Goal: Information Seeking & Learning: Learn about a topic

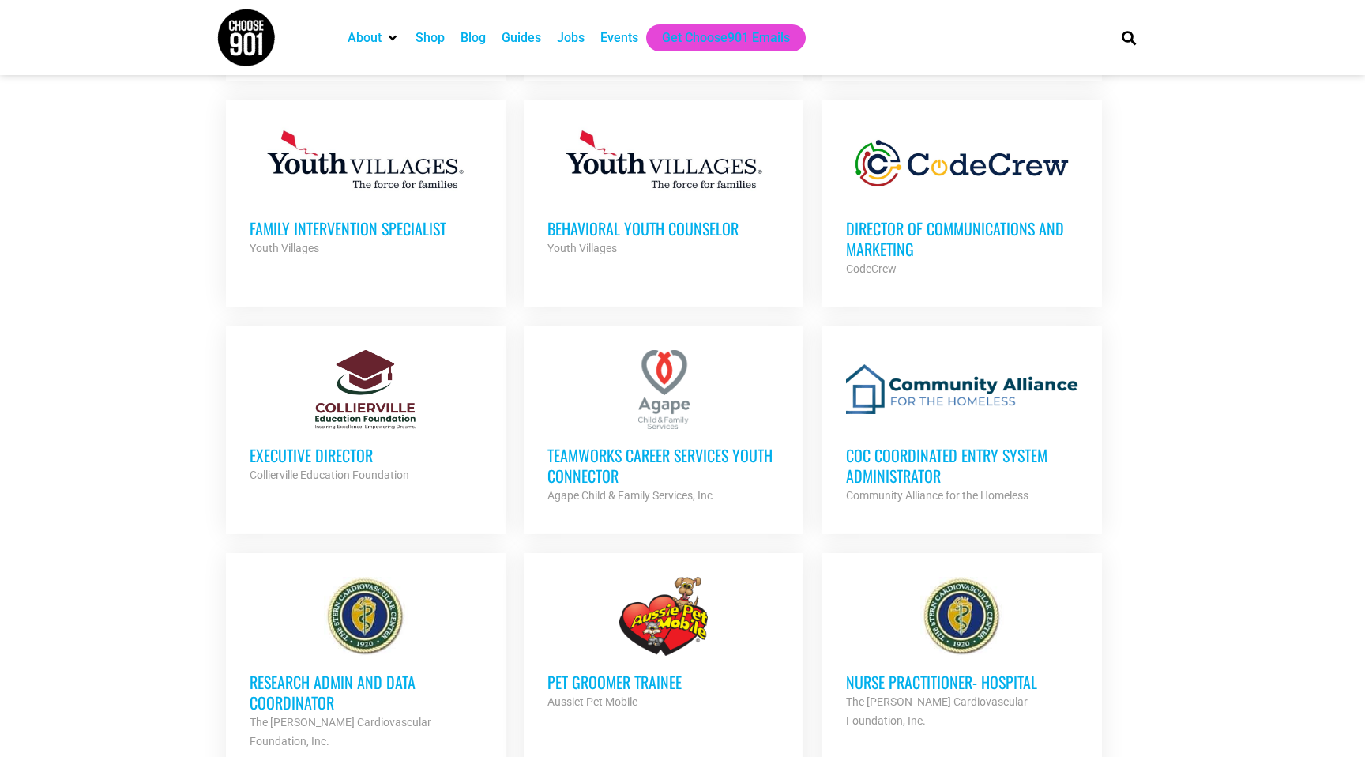
scroll to position [1115, 0]
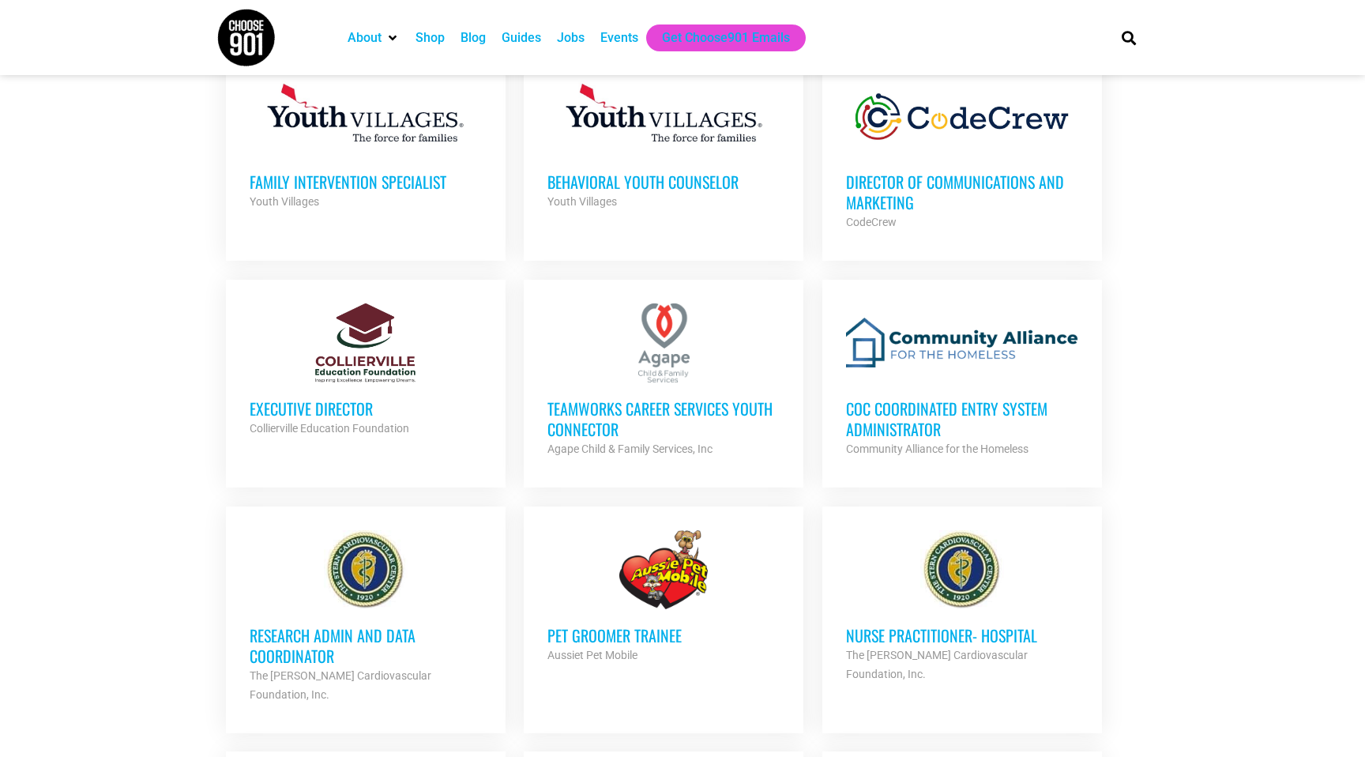
click at [317, 405] on h3 "Executive Director" at bounding box center [366, 408] width 232 height 21
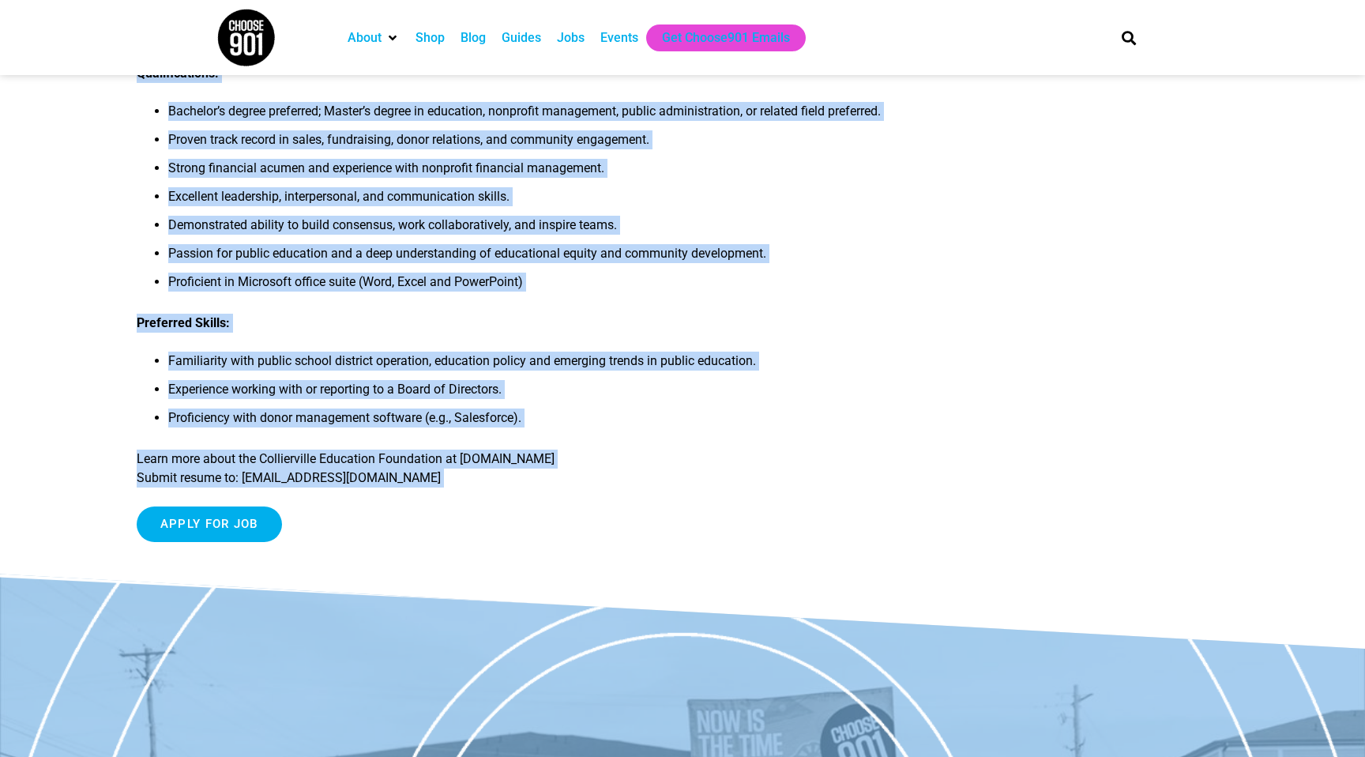
scroll to position [1561, 0]
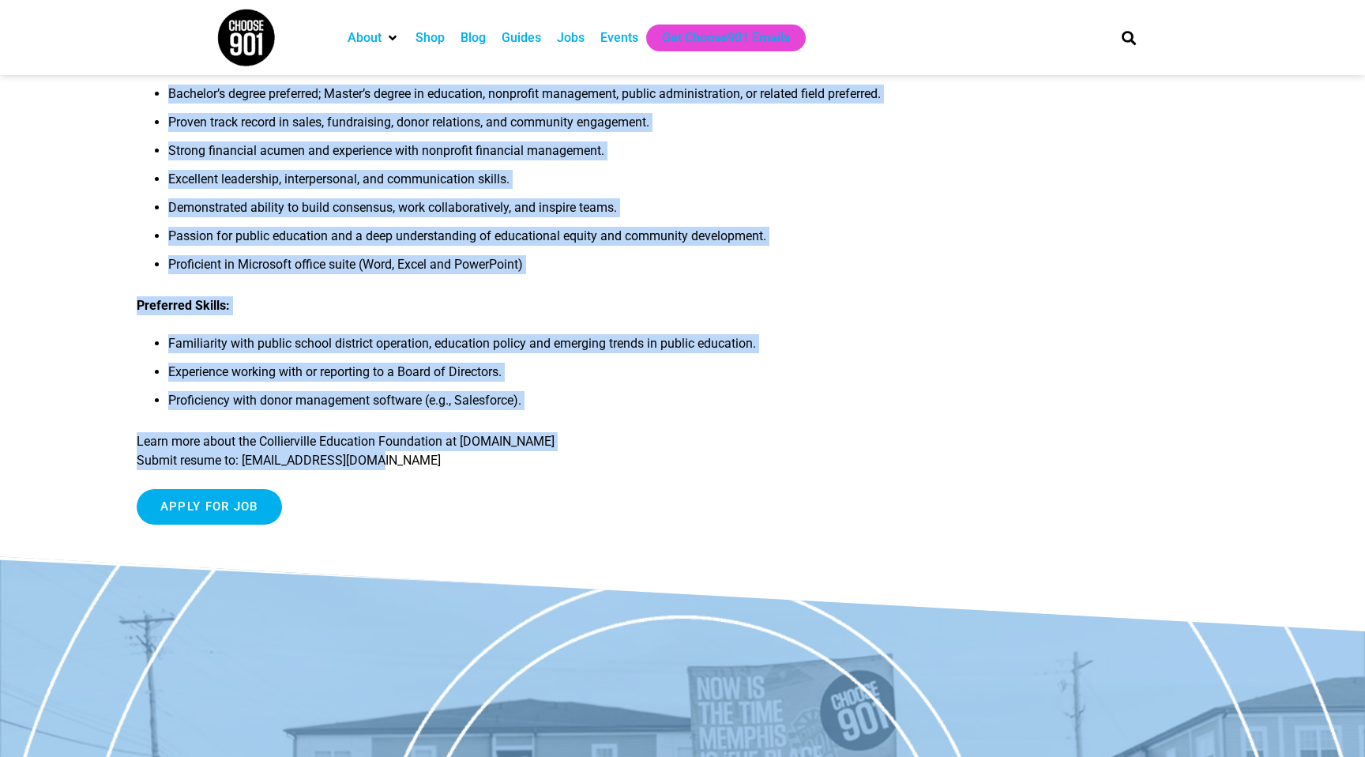
drag, startPoint x: 136, startPoint y: 288, endPoint x: 688, endPoint y: 482, distance: 585.4
copy div "Lor Ipsum: Dolorsita Consecte, Adipiscingel Seddoeius Temporinci Utlabor Et: Do…"
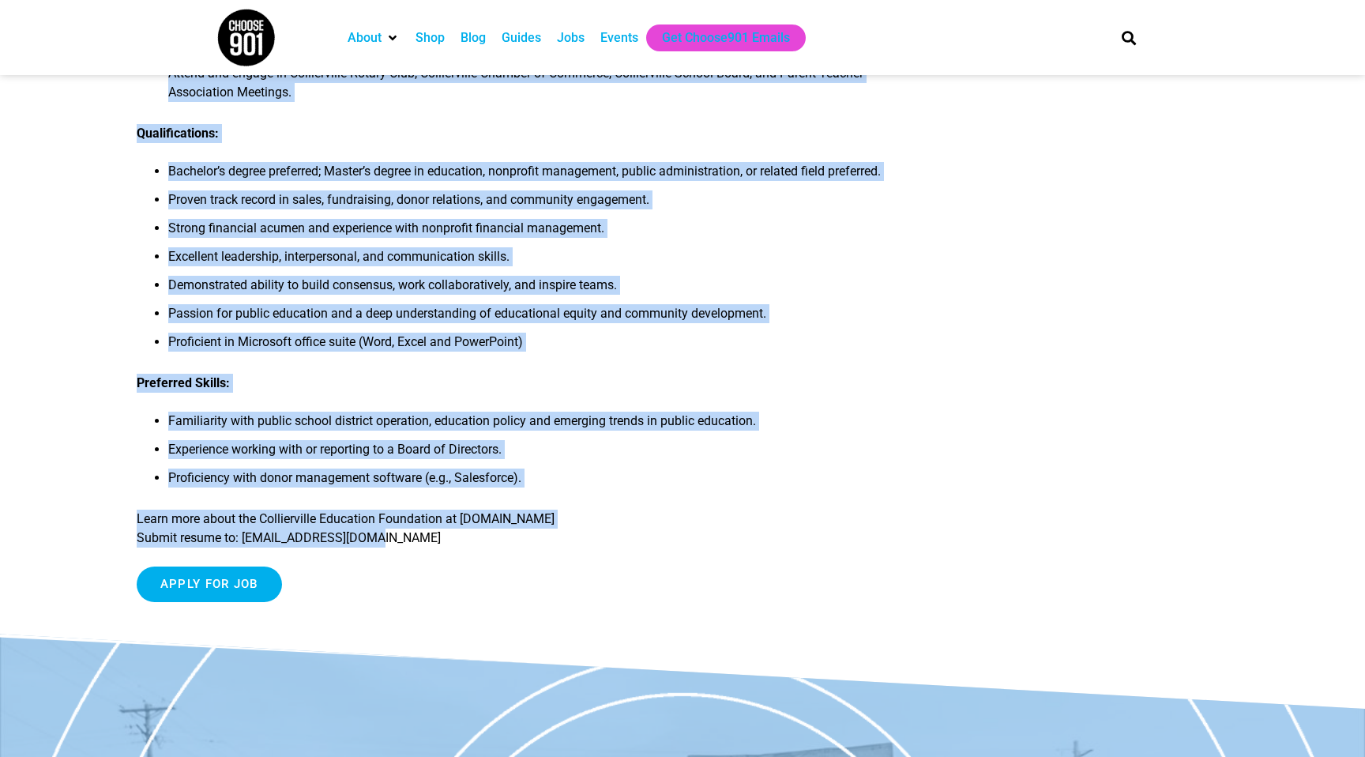
scroll to position [1481, 0]
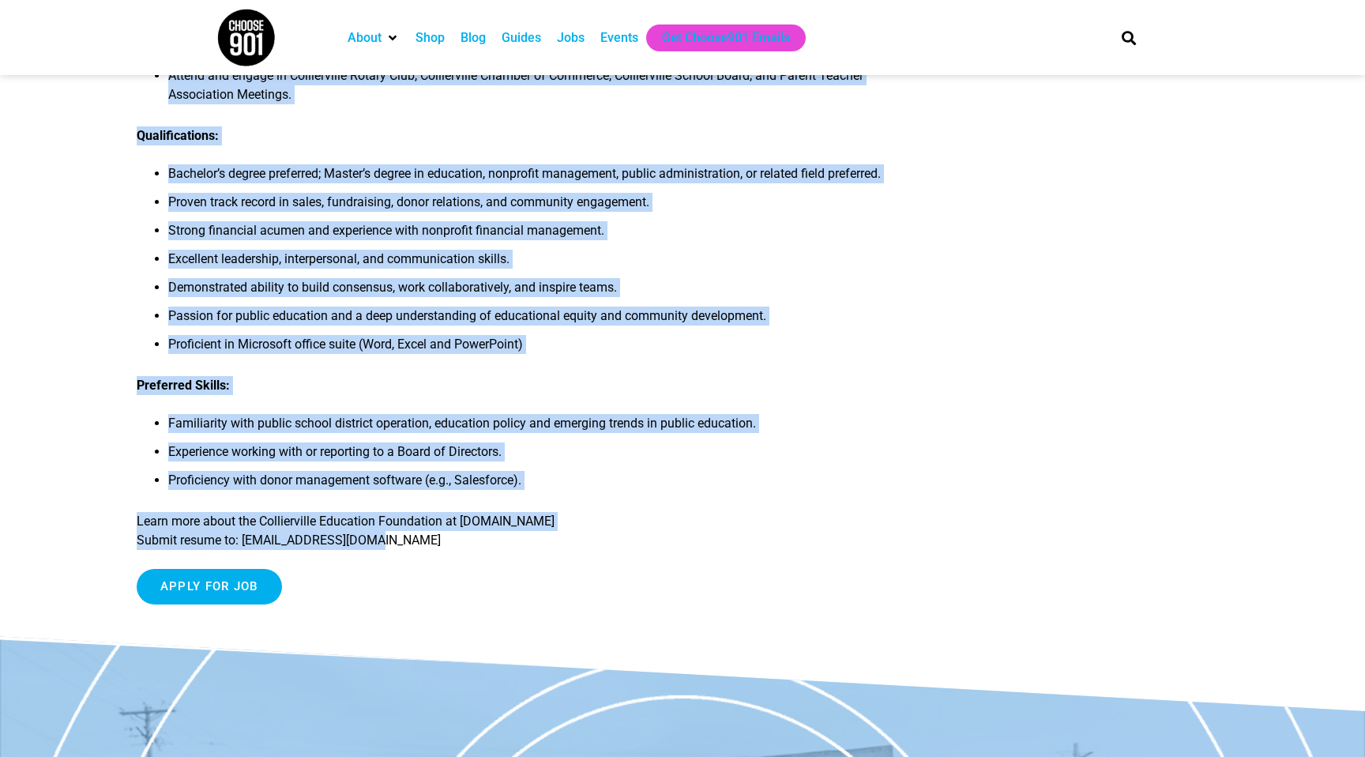
click at [675, 328] on li "Passion for public education and a deep understanding of educational equity and…" at bounding box center [524, 320] width 713 height 28
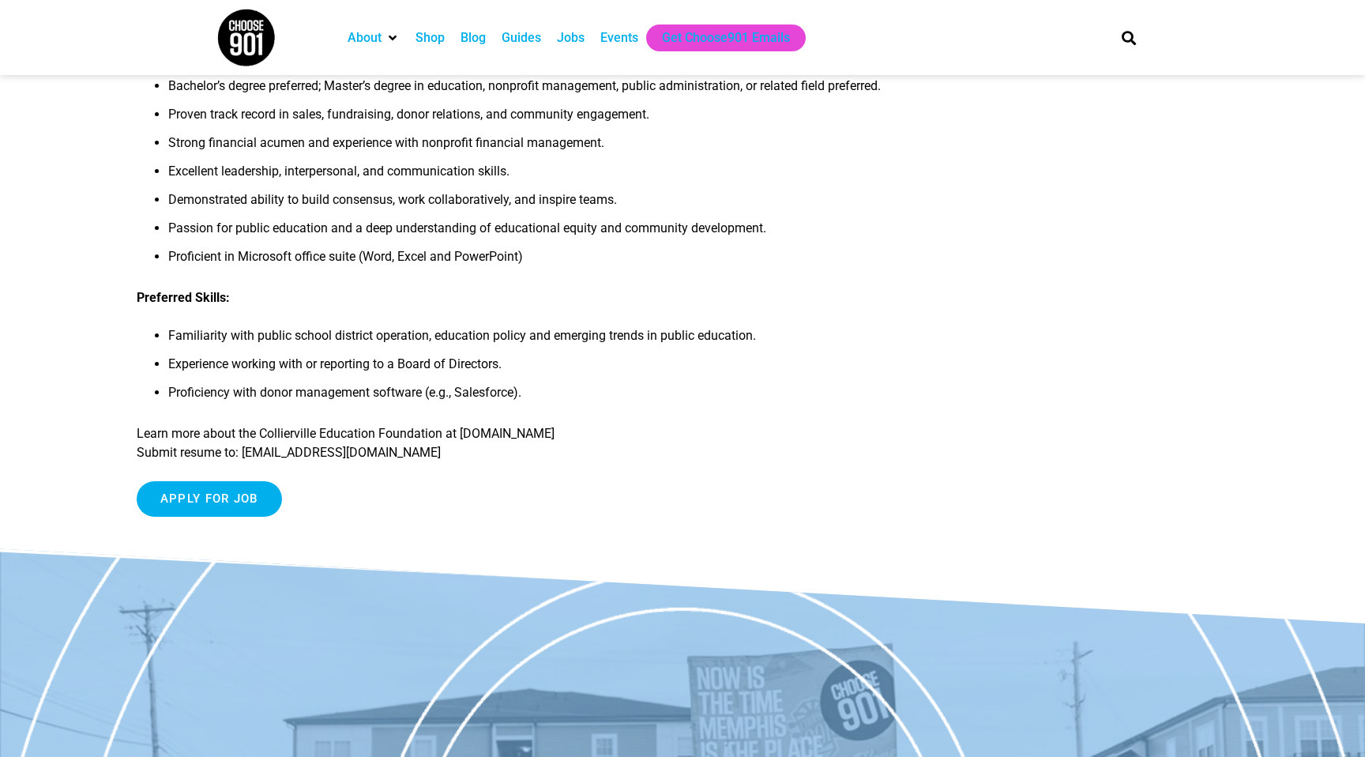
scroll to position [1563, 0]
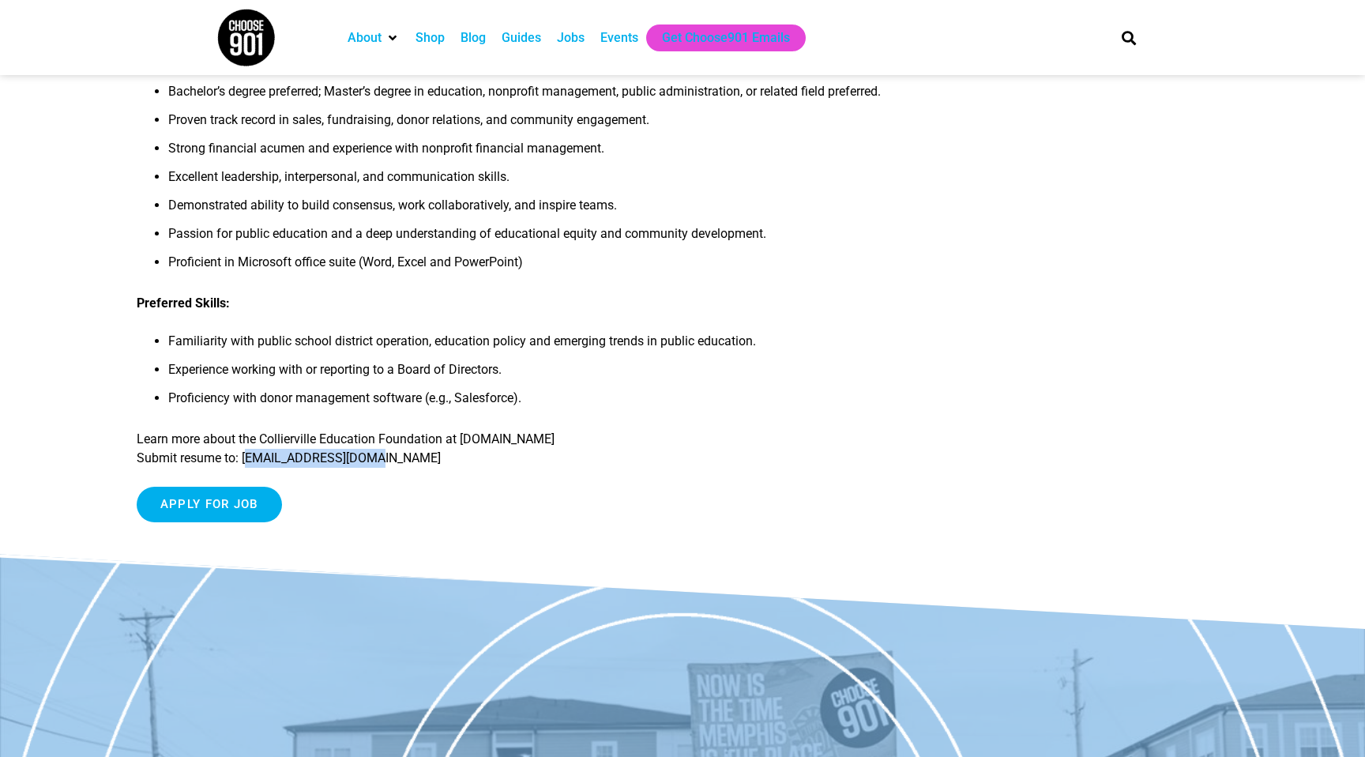
drag, startPoint x: 246, startPoint y: 479, endPoint x: 384, endPoint y: 480, distance: 137.5
click at [384, 468] on p "Learn more about the Collierville Education Foundation at [DOMAIN_NAME] Submit …" at bounding box center [509, 449] width 745 height 38
copy p "[EMAIL_ADDRESS][DOMAIN_NAME]"
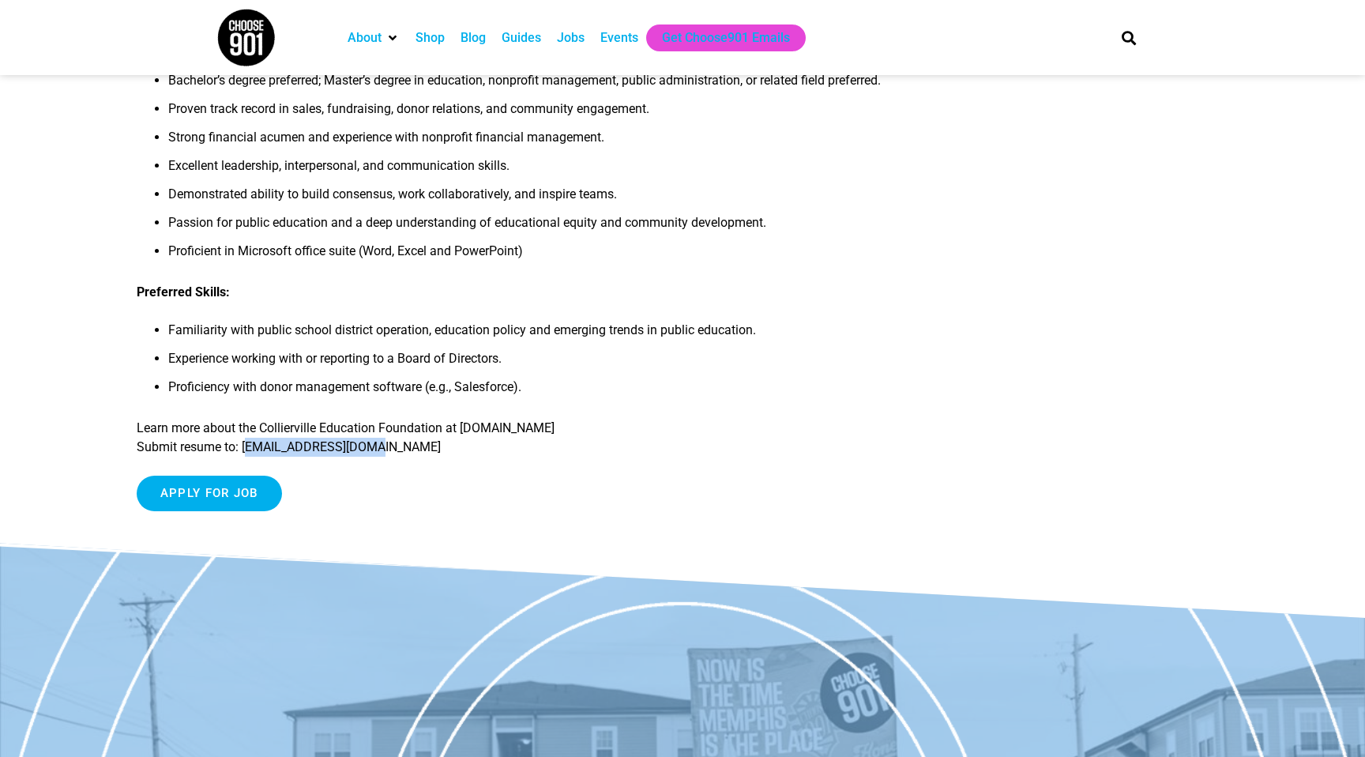
scroll to position [1591, 0]
